Goal: Transaction & Acquisition: Purchase product/service

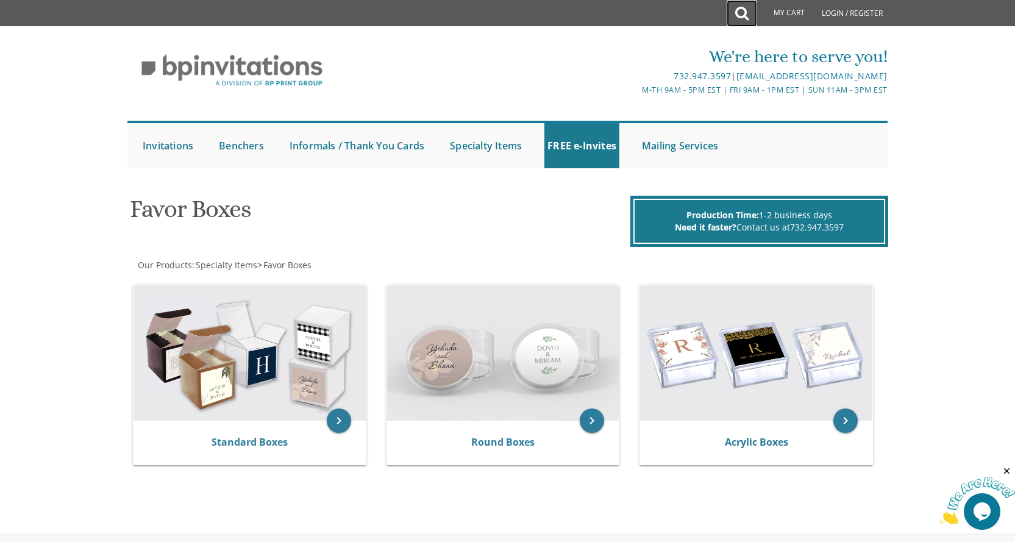
click at [740, 13] on icon at bounding box center [741, 13] width 13 height 24
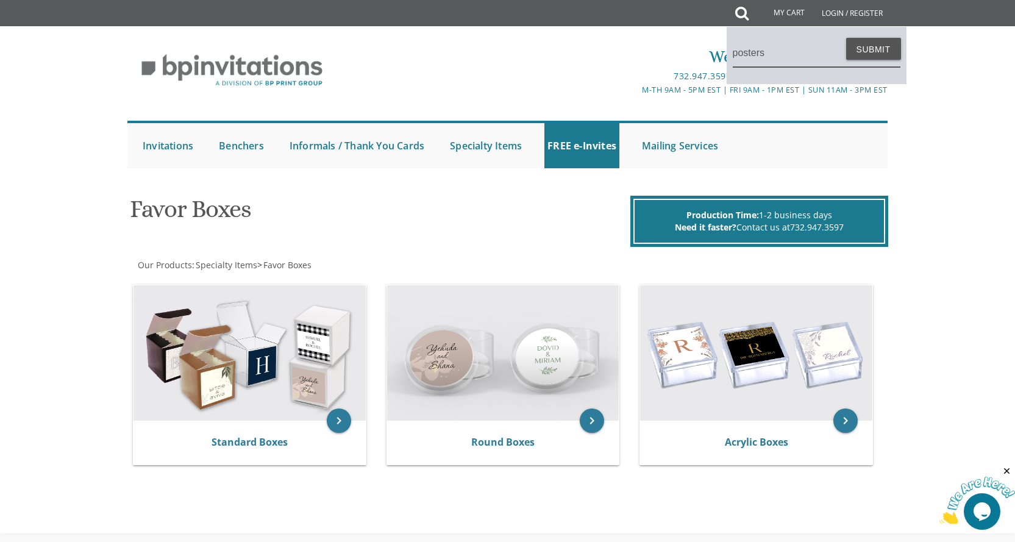
type input "posters"
click at [846, 38] on button "Submit" at bounding box center [873, 49] width 55 height 22
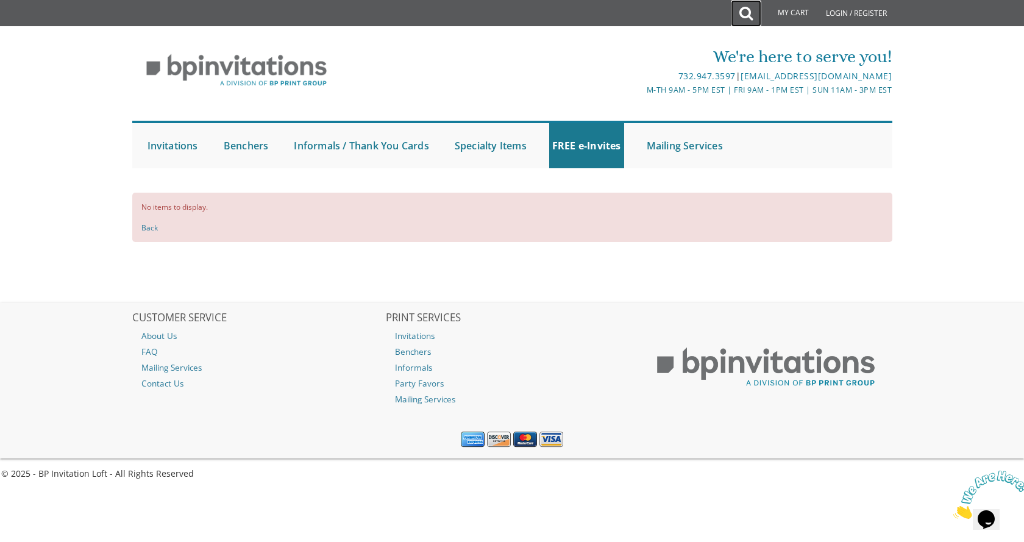
click at [747, 17] on icon at bounding box center [746, 13] width 13 height 24
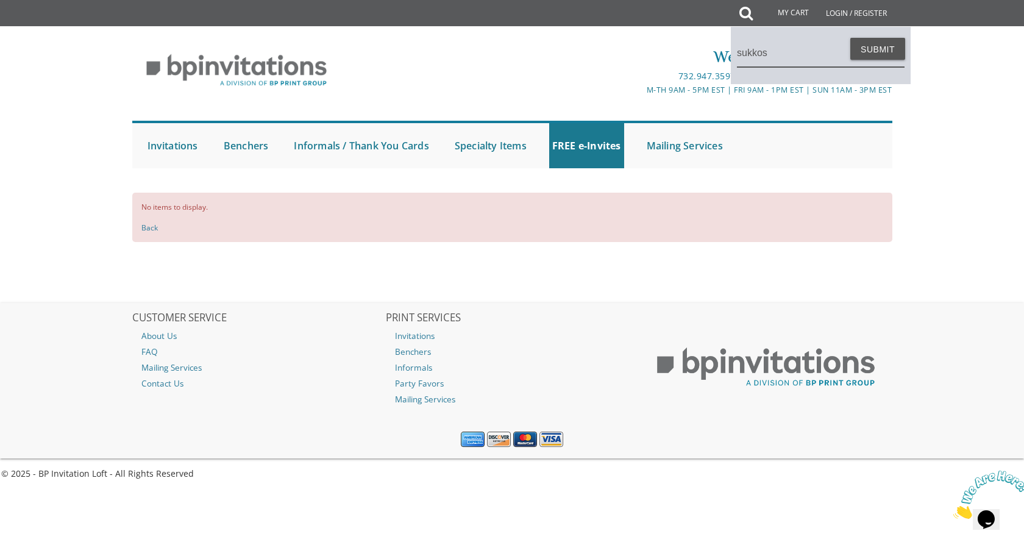
type input "sukkos"
click at [851, 38] on button "Submit" at bounding box center [878, 49] width 55 height 22
